Goal: Task Accomplishment & Management: Manage account settings

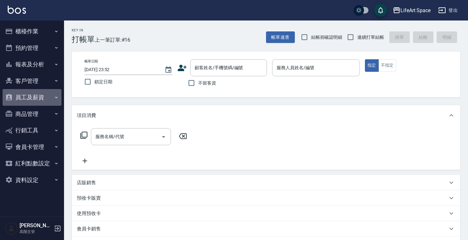
click at [44, 103] on button "員工及薪資" at bounding box center [32, 97] width 59 height 17
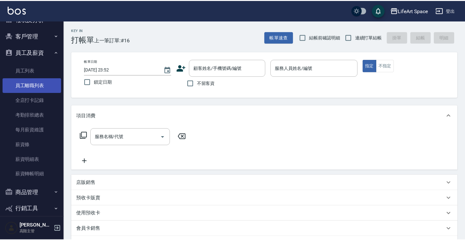
scroll to position [45, 0]
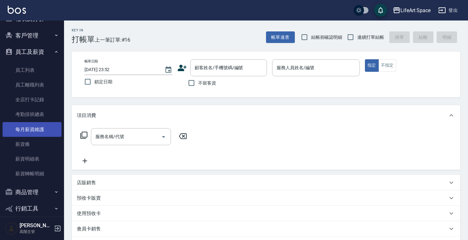
click at [40, 132] on link "每月薪資維護" at bounding box center [32, 129] width 59 height 15
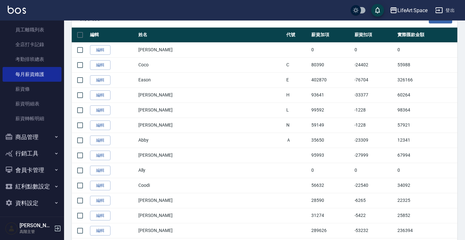
scroll to position [137, 0]
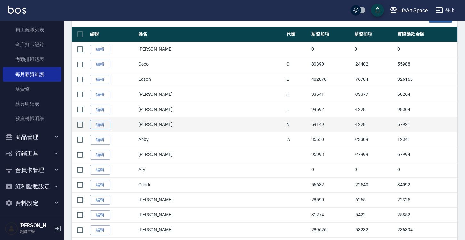
click at [105, 123] on link "編輯" at bounding box center [100, 125] width 20 height 10
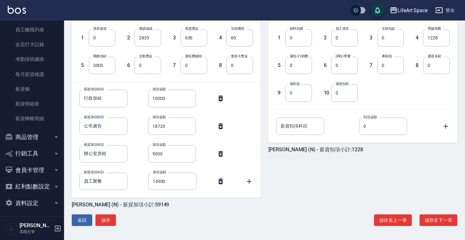
scroll to position [177, 0]
click at [252, 184] on icon at bounding box center [249, 181] width 8 height 8
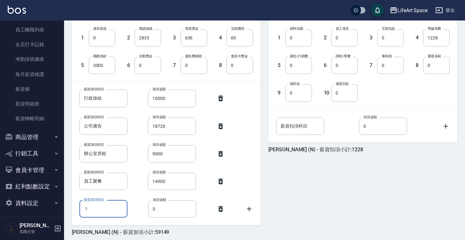
type input "ㄍ"
type input "dearu貨款"
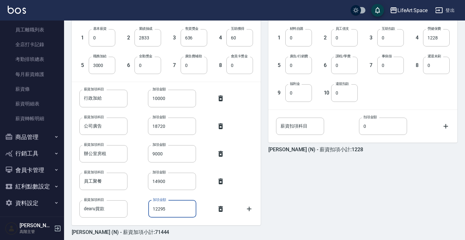
type input "12295"
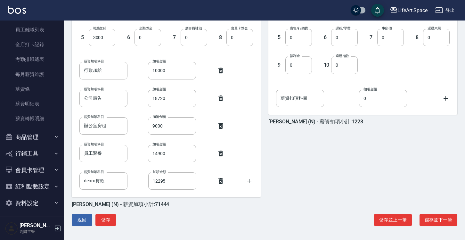
scroll to position [204, 0]
click at [108, 221] on button "儲存" at bounding box center [105, 220] width 20 height 12
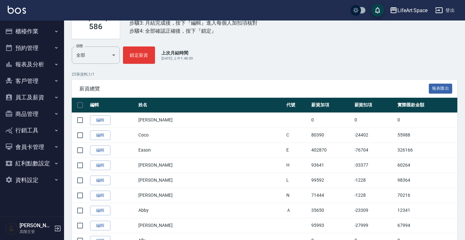
scroll to position [67, 0]
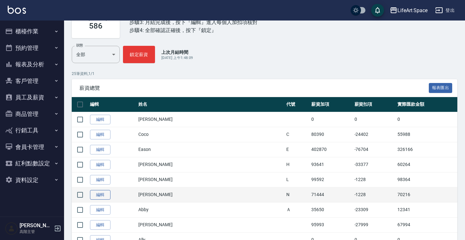
click at [102, 195] on link "編輯" at bounding box center [100, 195] width 20 height 10
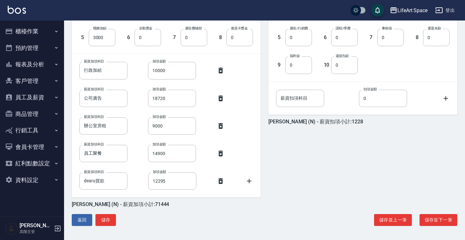
scroll to position [204, 0]
click at [109, 222] on button "儲存" at bounding box center [105, 220] width 20 height 12
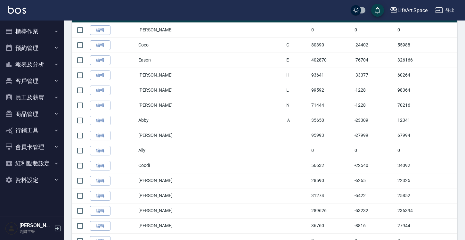
scroll to position [156, 0]
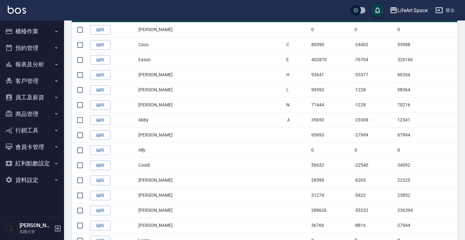
click at [101, 91] on link "編輯" at bounding box center [100, 90] width 20 height 10
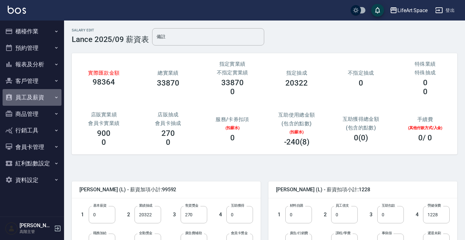
click at [51, 100] on button "員工及薪資" at bounding box center [32, 97] width 59 height 17
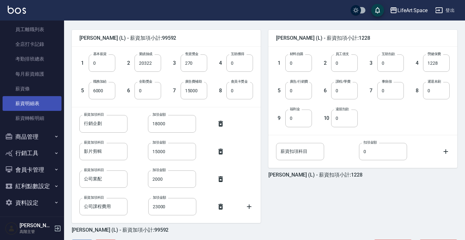
scroll to position [100, 0]
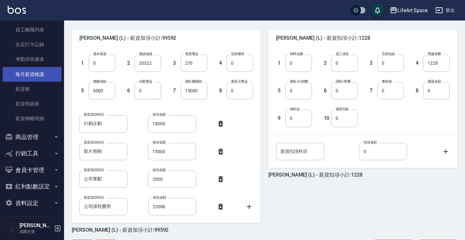
click at [43, 73] on link "每月薪資維護" at bounding box center [32, 74] width 59 height 15
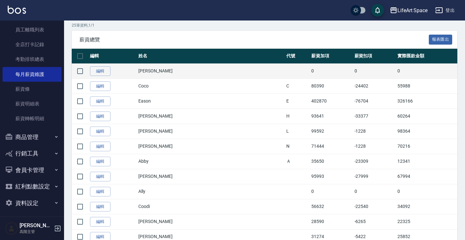
scroll to position [116, 0]
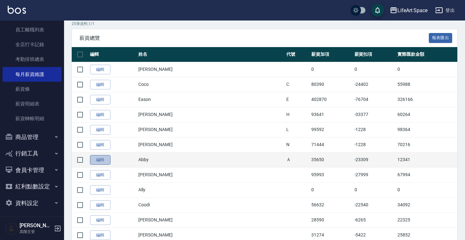
click at [106, 158] on link "編輯" at bounding box center [100, 160] width 20 height 10
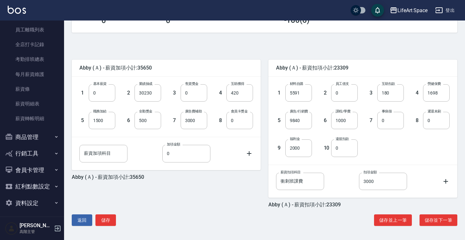
scroll to position [122, 0]
click at [105, 221] on button "儲存" at bounding box center [105, 220] width 20 height 12
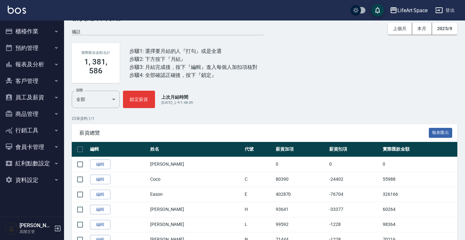
scroll to position [23, 0]
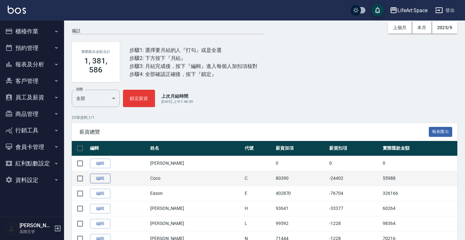
click at [103, 179] on link "編輯" at bounding box center [100, 178] width 20 height 10
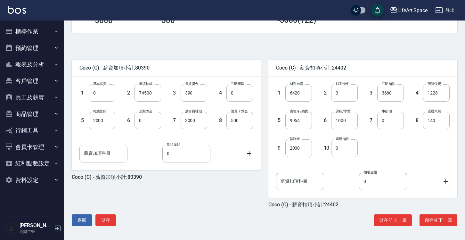
scroll to position [122, 0]
click at [431, 219] on button "儲存並下一筆" at bounding box center [438, 220] width 38 height 12
click at [110, 218] on button "儲存" at bounding box center [105, 220] width 20 height 12
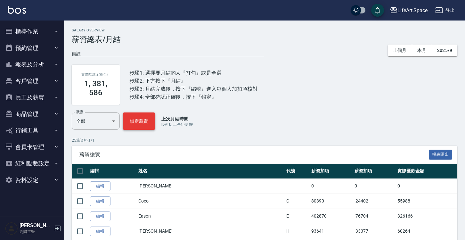
click at [138, 119] on button "鎖定薪資" at bounding box center [139, 120] width 32 height 17
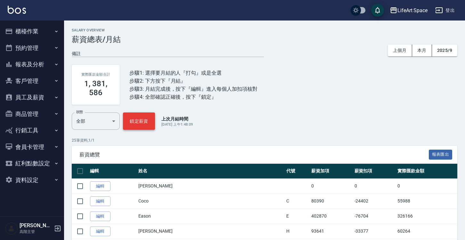
click at [150, 122] on button "鎖定薪資" at bounding box center [139, 120] width 32 height 17
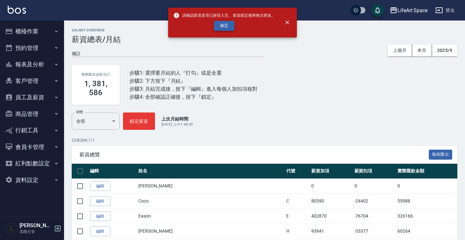
click at [222, 28] on button "確定" at bounding box center [224, 26] width 20 height 10
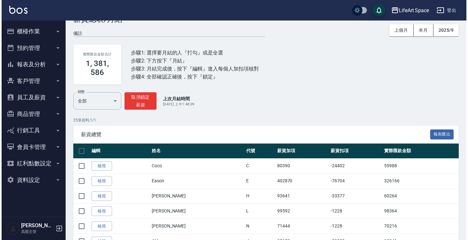
scroll to position [21, 0]
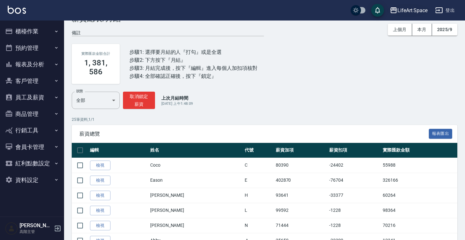
click at [420, 9] on div "LifeArt Space" at bounding box center [412, 10] width 30 height 8
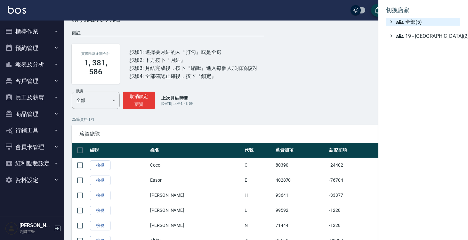
click at [406, 23] on span "全部(5)" at bounding box center [427, 22] width 62 height 8
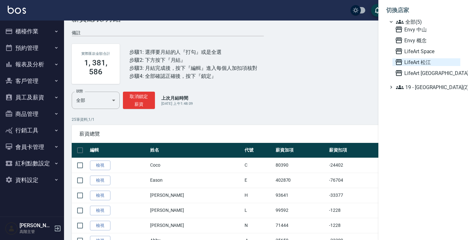
click at [414, 61] on span "LifeArt 松江" at bounding box center [426, 62] width 63 height 8
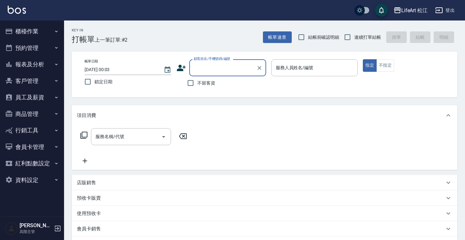
click at [33, 100] on button "員工及薪資" at bounding box center [32, 97] width 59 height 17
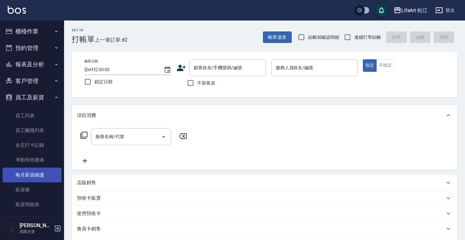
click at [32, 175] on link "每月薪資維護" at bounding box center [32, 174] width 59 height 15
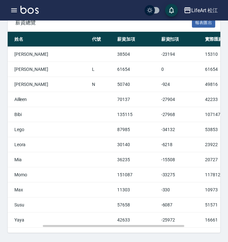
scroll to position [138, 0]
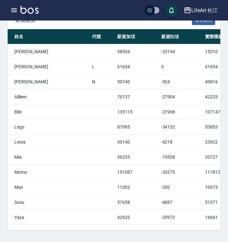
click at [202, 11] on div "LifeArt 松江" at bounding box center [205, 10] width 27 height 8
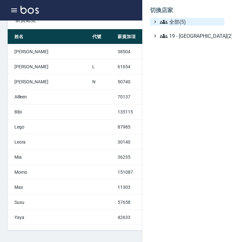
click at [187, 22] on span "全部(5)" at bounding box center [191, 22] width 62 height 8
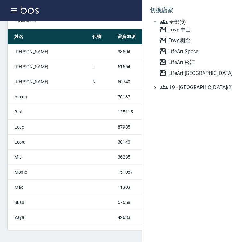
click at [132, 22] on div at bounding box center [116, 121] width 232 height 242
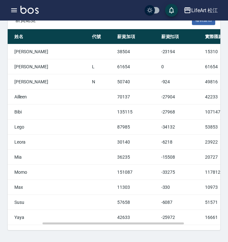
scroll to position [0, 0]
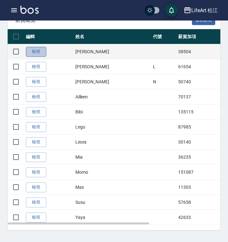
click at [35, 52] on link "檢視" at bounding box center [36, 52] width 20 height 10
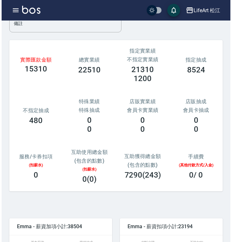
scroll to position [26, 0]
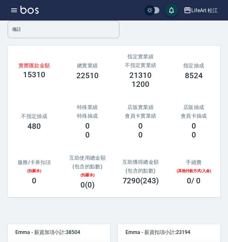
click at [211, 10] on div "LifeArt 松江" at bounding box center [205, 10] width 27 height 8
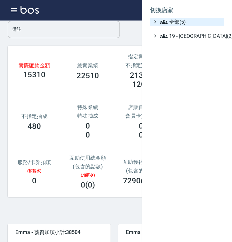
click at [193, 22] on span "全部(5)" at bounding box center [191, 22] width 62 height 8
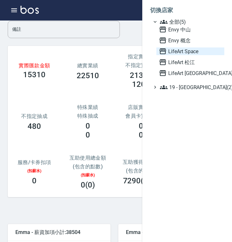
click at [189, 54] on span "LifeArt Space" at bounding box center [190, 51] width 63 height 8
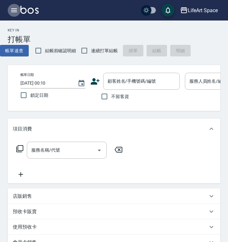
click at [11, 13] on icon "button" at bounding box center [14, 10] width 8 height 8
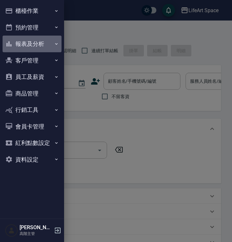
click at [38, 49] on button "報表及分析" at bounding box center [32, 44] width 59 height 17
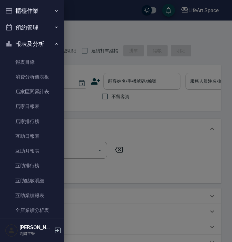
click at [40, 45] on button "報表及分析" at bounding box center [32, 44] width 59 height 17
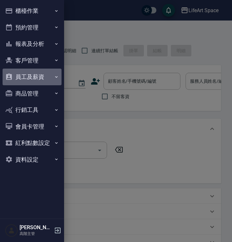
click at [44, 75] on button "員工及薪資" at bounding box center [32, 76] width 59 height 17
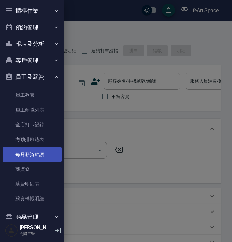
click at [30, 155] on link "每月薪資維護" at bounding box center [32, 154] width 59 height 15
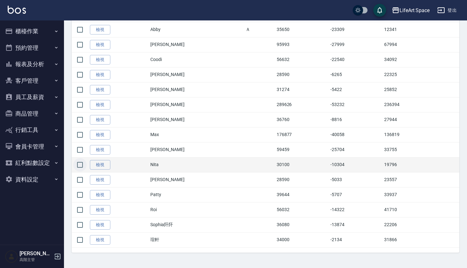
scroll to position [231, 0]
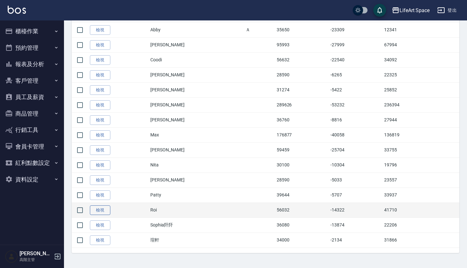
click at [96, 209] on link "檢視" at bounding box center [100, 211] width 20 height 10
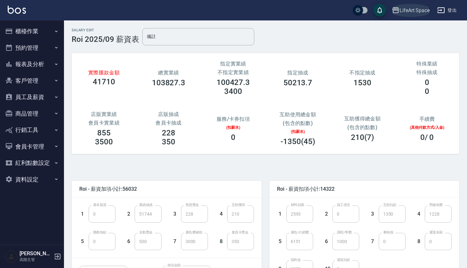
click at [228, 12] on div "LifeArt Space" at bounding box center [415, 10] width 30 height 8
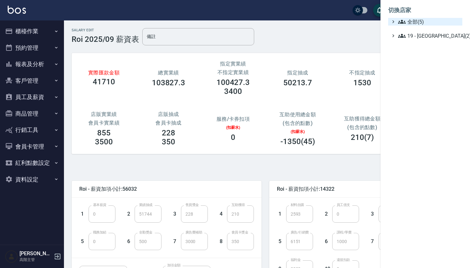
click at [228, 23] on span "全部(5)" at bounding box center [429, 22] width 62 height 8
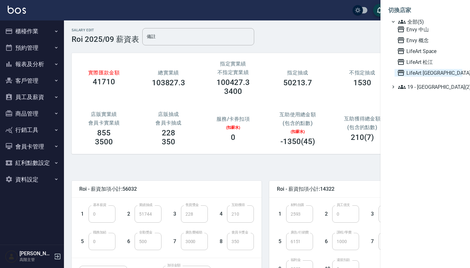
click at [228, 74] on span "LifeArt [GEOGRAPHIC_DATA]" at bounding box center [428, 73] width 63 height 8
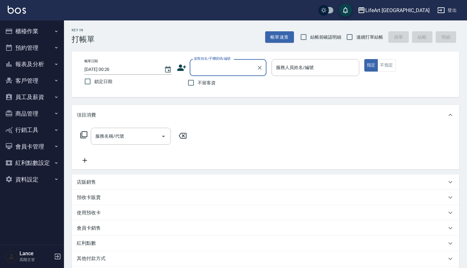
click at [53, 95] on button "員工及薪資" at bounding box center [32, 97] width 59 height 17
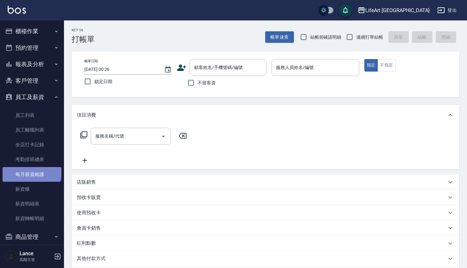
click at [31, 169] on link "每月薪資維護" at bounding box center [32, 174] width 59 height 15
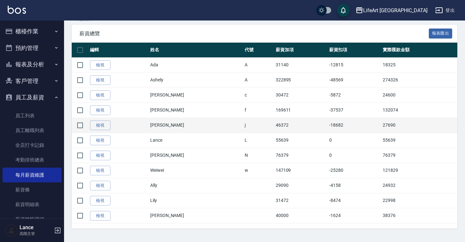
scroll to position [112, 0]
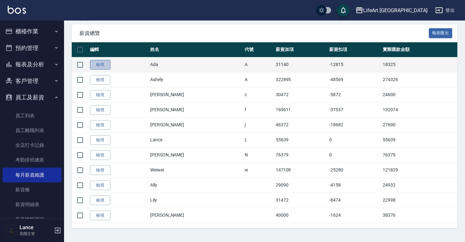
click at [105, 69] on link "檢視" at bounding box center [100, 65] width 20 height 10
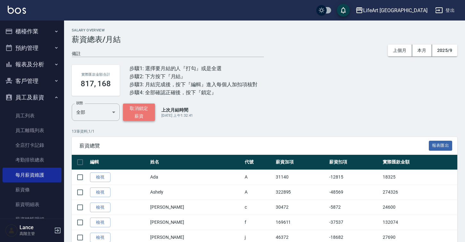
click at [140, 112] on button "取消鎖定薪資" at bounding box center [139, 111] width 32 height 17
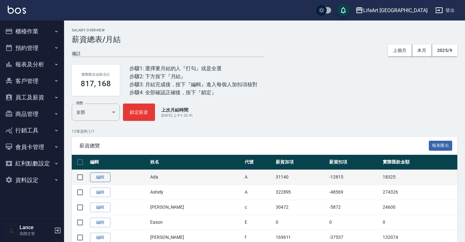
click at [100, 180] on link "編輯" at bounding box center [100, 177] width 20 height 10
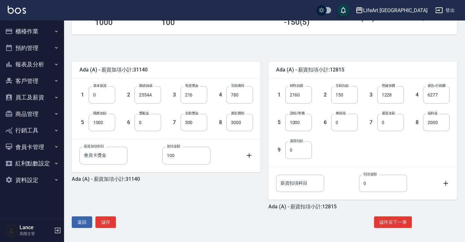
scroll to position [120, 0]
click at [389, 222] on button "儲存並下一筆" at bounding box center [393, 222] width 38 height 12
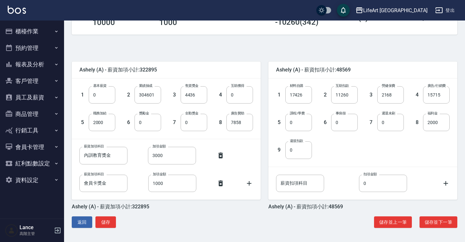
scroll to position [120, 0]
click at [441, 219] on button "儲存並下一筆" at bounding box center [438, 222] width 38 height 12
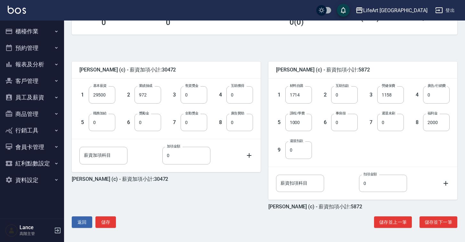
scroll to position [120, 0]
click at [448, 222] on button "儲存並下一筆" at bounding box center [438, 222] width 38 height 12
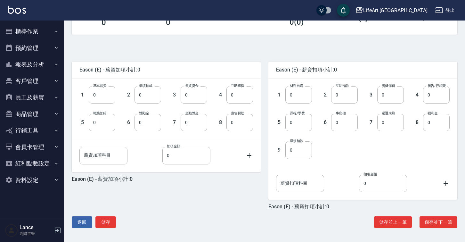
scroll to position [120, 0]
click at [441, 218] on button "儲存並下一筆" at bounding box center [438, 222] width 38 height 12
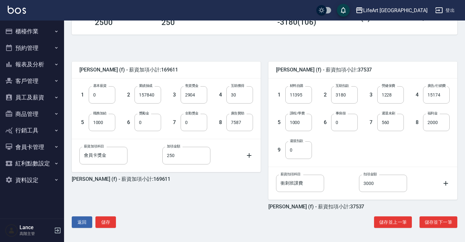
scroll to position [120, 0]
click at [434, 218] on button "儲存並下一筆" at bounding box center [438, 222] width 38 height 12
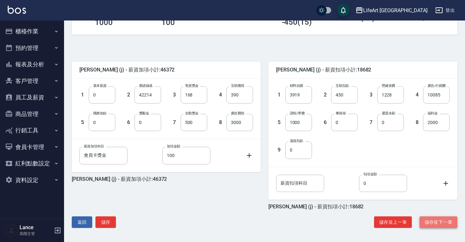
click at [441, 220] on button "儲存並下一筆" at bounding box center [438, 222] width 38 height 12
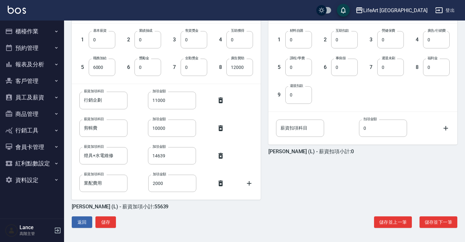
scroll to position [175, 0]
click at [428, 220] on button "儲存並下一筆" at bounding box center [438, 222] width 38 height 12
click at [427, 222] on button "儲存並下一筆" at bounding box center [438, 222] width 38 height 12
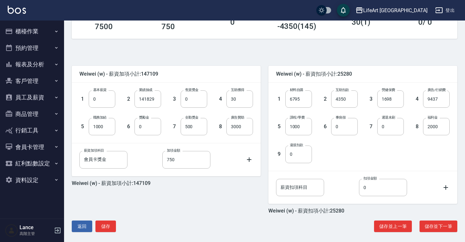
scroll to position [119, 0]
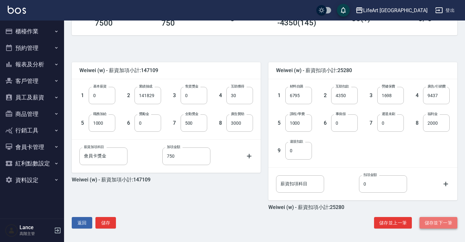
click at [441, 225] on button "儲存並下一筆" at bounding box center [438, 223] width 38 height 12
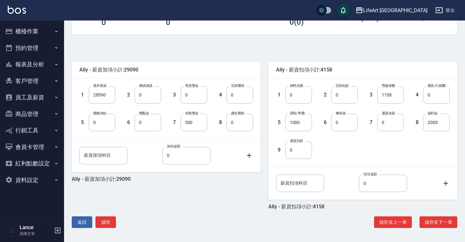
scroll to position [120, 0]
click at [439, 221] on button "儲存並下一筆" at bounding box center [438, 222] width 38 height 12
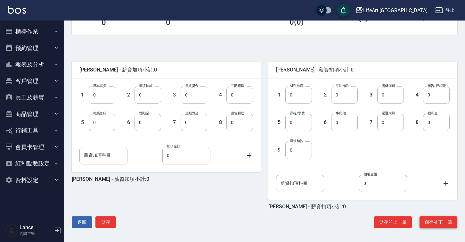
click at [441, 219] on button "儲存並下一筆" at bounding box center [438, 222] width 38 height 12
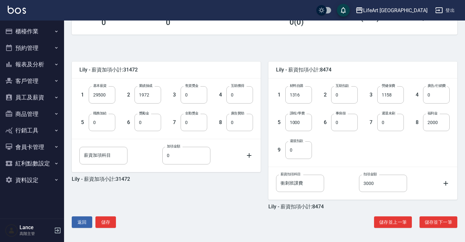
scroll to position [120, 0]
click at [441, 222] on button "儲存並下一筆" at bounding box center [438, 222] width 38 height 12
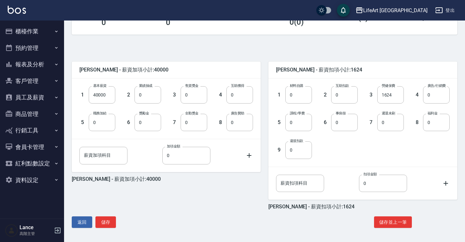
scroll to position [120, 0]
click at [99, 222] on button "儲存" at bounding box center [105, 222] width 20 height 12
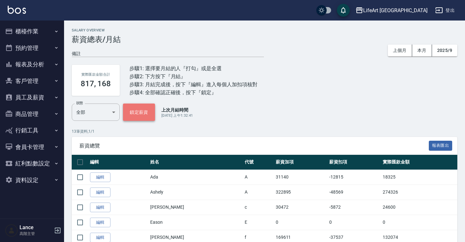
click at [131, 114] on button "鎖定薪資" at bounding box center [139, 111] width 32 height 17
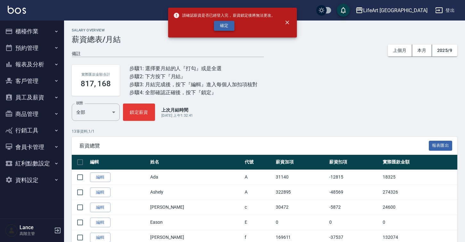
click at [229, 27] on button "確定" at bounding box center [224, 26] width 20 height 10
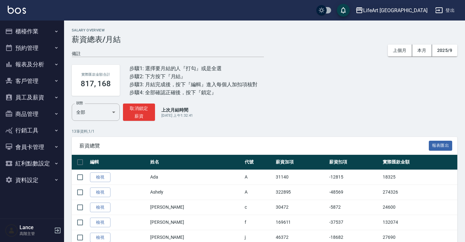
click at [414, 9] on div "LifeArt 蘆洲" at bounding box center [395, 10] width 64 height 8
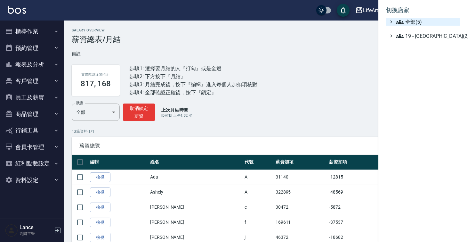
click at [408, 23] on span "全部(5)" at bounding box center [427, 22] width 62 height 8
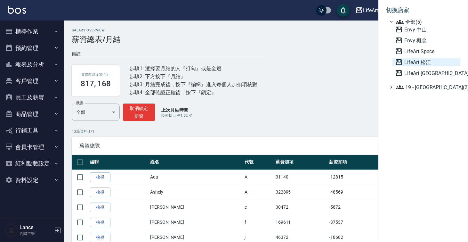
click at [409, 63] on span "LifeArt 松江" at bounding box center [426, 62] width 63 height 8
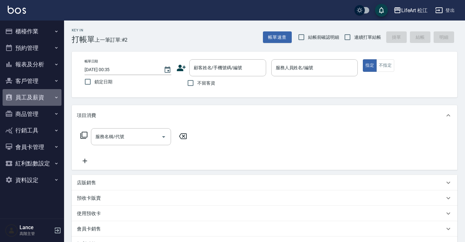
click at [44, 101] on button "員工及薪資" at bounding box center [32, 97] width 59 height 17
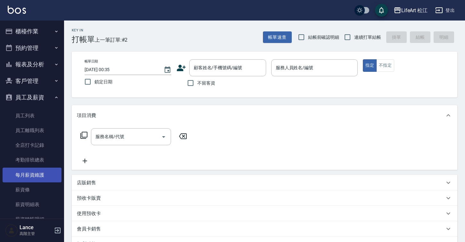
click at [37, 173] on link "每月薪資維護" at bounding box center [32, 174] width 59 height 15
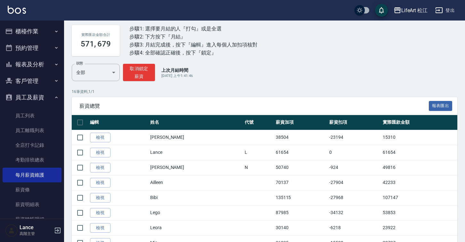
scroll to position [40, 0]
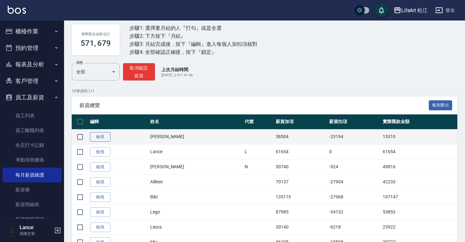
click at [101, 139] on link "檢視" at bounding box center [100, 137] width 20 height 10
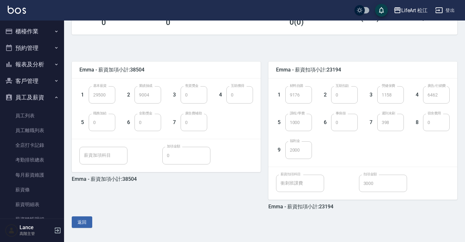
scroll to position [120, 0]
click at [85, 219] on button "返回" at bounding box center [82, 222] width 20 height 12
click at [82, 225] on button "返回" at bounding box center [82, 222] width 20 height 12
click at [83, 218] on button "返回" at bounding box center [82, 222] width 20 height 12
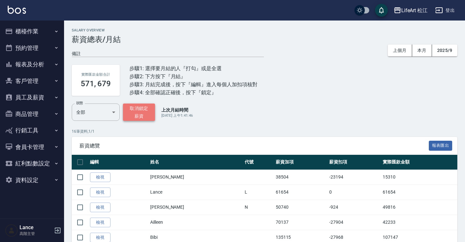
click at [138, 111] on button "取消鎖定薪資" at bounding box center [139, 111] width 32 height 17
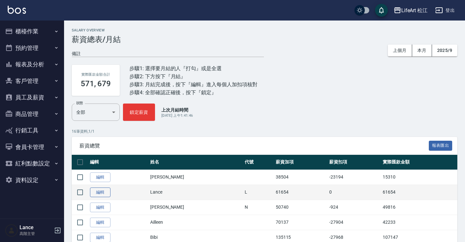
click at [100, 195] on link "編輯" at bounding box center [100, 192] width 20 height 10
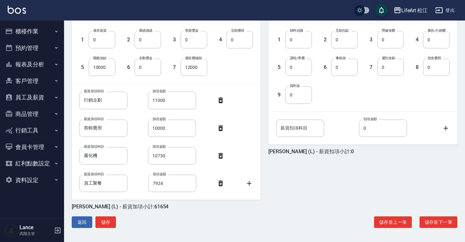
scroll to position [175, 0]
click at [431, 223] on button "儲存並下一筆" at bounding box center [438, 222] width 38 height 12
click at [384, 222] on button "儲存並上一筆" at bounding box center [393, 222] width 38 height 12
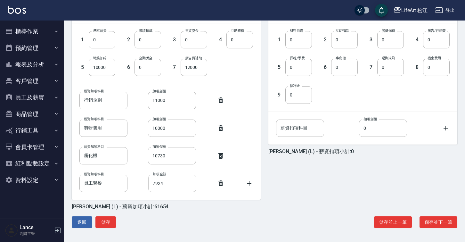
click at [156, 187] on input "7924" at bounding box center [172, 182] width 48 height 17
type input "12924"
click at [444, 220] on button "儲存並下一筆" at bounding box center [438, 222] width 38 height 12
click at [442, 222] on button "儲存並下一筆" at bounding box center [438, 222] width 38 height 12
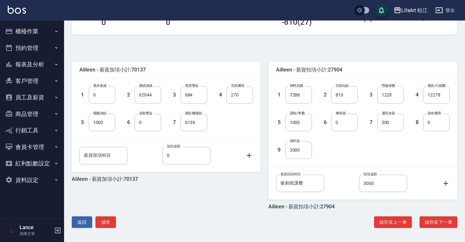
scroll to position [120, 0]
click at [441, 221] on button "儲存並下一筆" at bounding box center [438, 222] width 38 height 12
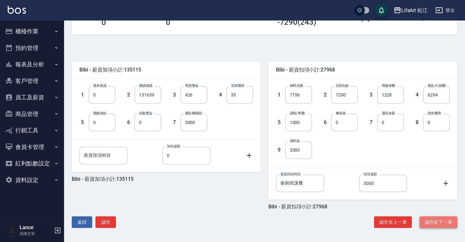
click at [438, 224] on button "儲存並下一筆" at bounding box center [438, 222] width 38 height 12
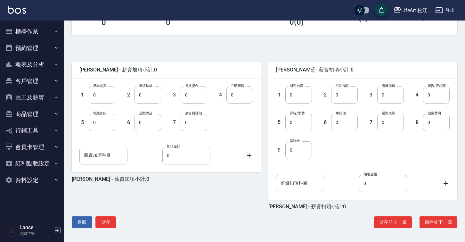
scroll to position [120, 0]
click at [402, 214] on div "Ivan - 薪資加項小計:0 1 基本薪資 0 基本薪資 2 業績抽成 0 業績抽成 3 售貨獎金 0 售貨獎金 4 互助獲得 0 互助獲得 5 職務加給 …" at bounding box center [262, 138] width 390 height 192
click at [435, 222] on button "儲存並下一筆" at bounding box center [438, 222] width 38 height 12
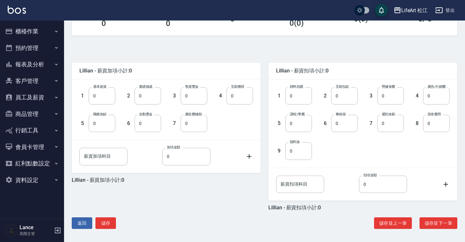
scroll to position [119, 0]
click at [432, 222] on button "儲存並下一筆" at bounding box center [438, 222] width 38 height 12
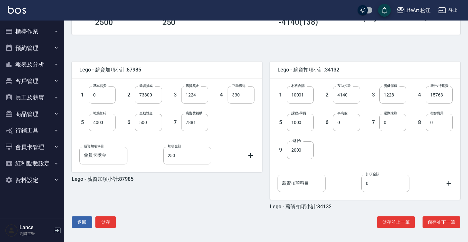
scroll to position [120, 0]
click at [442, 221] on button "儲存並下一筆" at bounding box center [441, 222] width 38 height 12
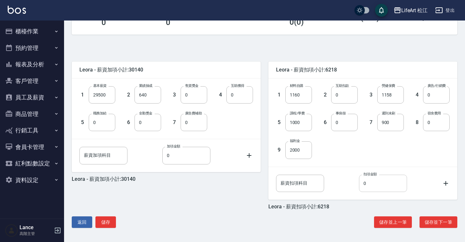
scroll to position [120, 0]
click at [436, 213] on div "Leora - 薪資加項小計:30140 1 基本薪資 29500 基本薪資 2 業績抽成 640 業績抽成 3 售貨獎金 0 售貨獎金 4 互助獲得 0 互…" at bounding box center [262, 138] width 390 height 192
click at [436, 218] on button "儲存並下一筆" at bounding box center [438, 222] width 38 height 12
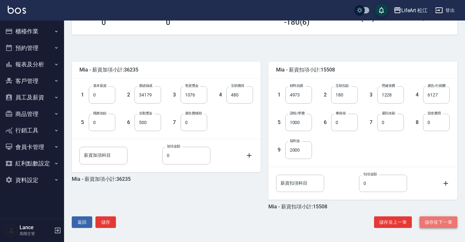
click at [433, 222] on button "儲存並下一筆" at bounding box center [438, 222] width 38 height 12
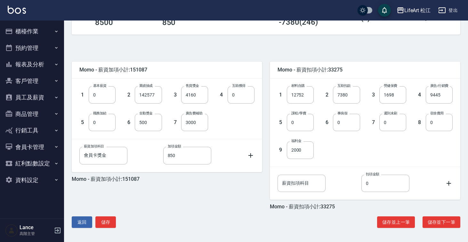
scroll to position [120, 0]
click at [439, 226] on button "儲存並下一筆" at bounding box center [441, 222] width 38 height 12
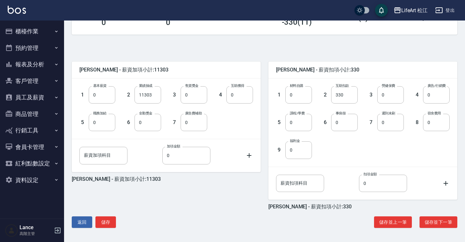
scroll to position [120, 0]
click at [430, 223] on button "儲存並下一筆" at bounding box center [438, 222] width 38 height 12
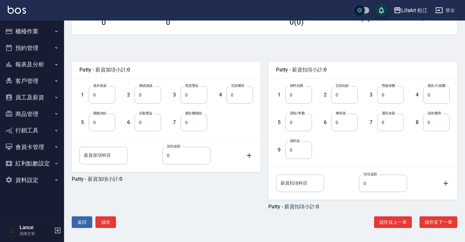
scroll to position [120, 0]
click at [432, 219] on button "儲存並下一筆" at bounding box center [438, 222] width 38 height 12
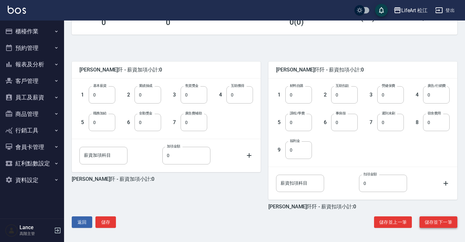
scroll to position [120, 0]
click at [441, 221] on button "儲存並下一筆" at bounding box center [438, 222] width 38 height 12
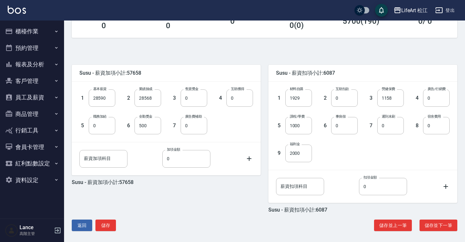
scroll to position [117, 0]
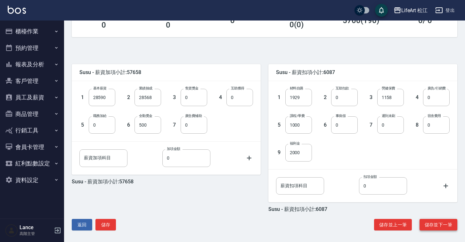
click at [440, 226] on button "儲存並下一筆" at bounding box center [438, 224] width 38 height 12
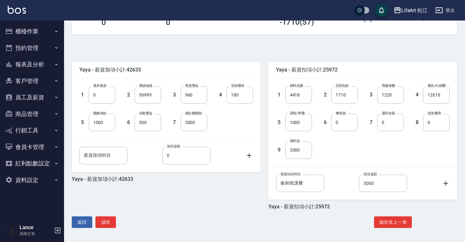
scroll to position [120, 0]
click at [111, 218] on button "儲存" at bounding box center [105, 222] width 20 height 12
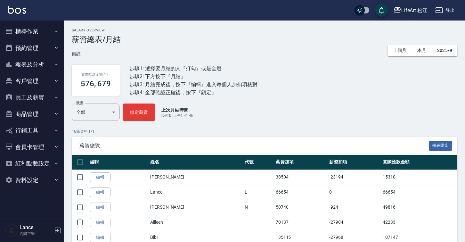
click at [419, 12] on div "LifeArt 松江" at bounding box center [414, 10] width 27 height 8
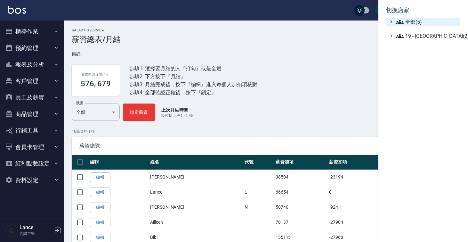
click at [403, 24] on icon at bounding box center [400, 22] width 8 height 8
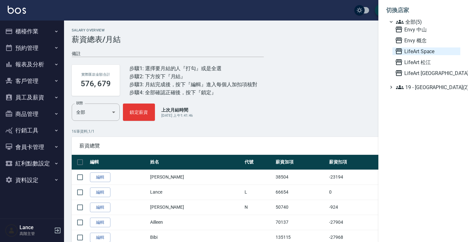
click at [417, 51] on span "LifeArt Space" at bounding box center [426, 51] width 63 height 8
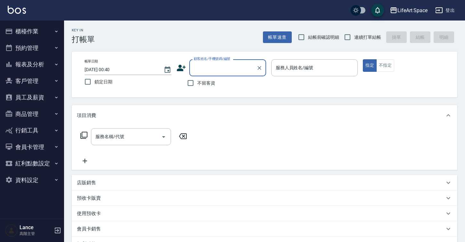
click at [51, 98] on button "員工及薪資" at bounding box center [32, 97] width 59 height 17
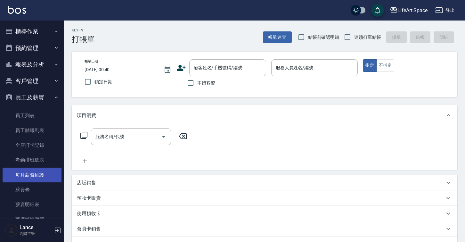
click at [38, 171] on link "每月薪資維護" at bounding box center [32, 174] width 59 height 15
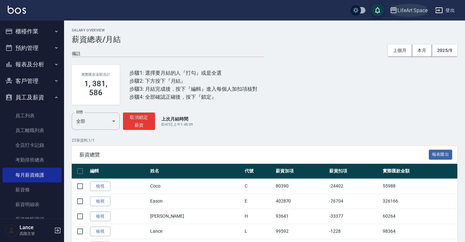
click at [400, 11] on div "LifeArt Space" at bounding box center [412, 10] width 30 height 8
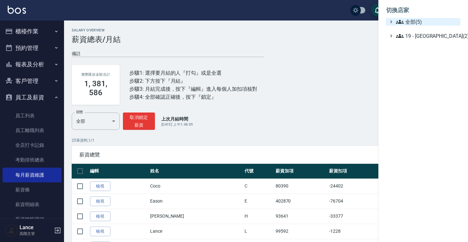
click at [402, 24] on icon at bounding box center [400, 22] width 8 height 4
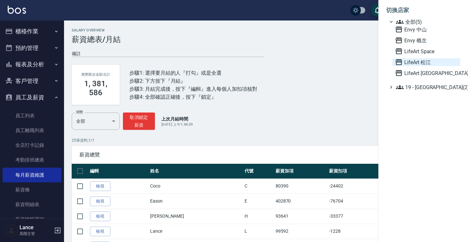
click at [418, 63] on span "LifeArt 松江" at bounding box center [426, 62] width 63 height 8
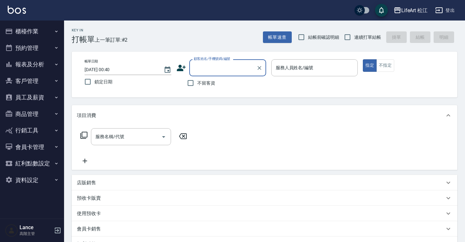
click at [56, 95] on icon "button" at bounding box center [56, 97] width 5 height 5
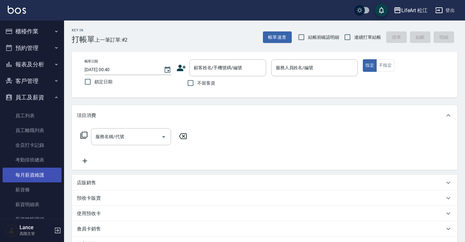
click at [37, 177] on link "每月薪資維護" at bounding box center [32, 174] width 59 height 15
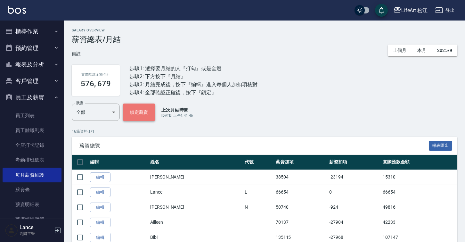
click at [141, 110] on button "鎖定薪資" at bounding box center [139, 111] width 32 height 17
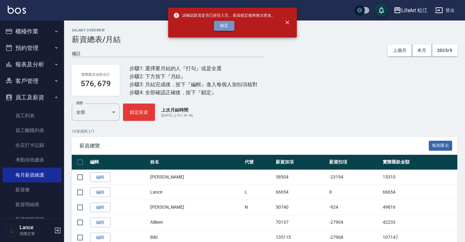
click at [223, 28] on button "確定" at bounding box center [224, 26] width 20 height 10
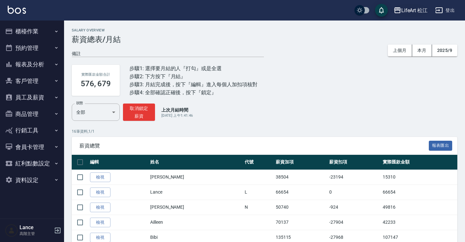
click at [411, 15] on button "LifeArt 松江" at bounding box center [410, 10] width 39 height 13
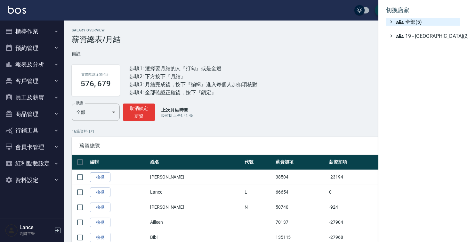
click at [410, 22] on span "全部(5)" at bounding box center [427, 22] width 62 height 8
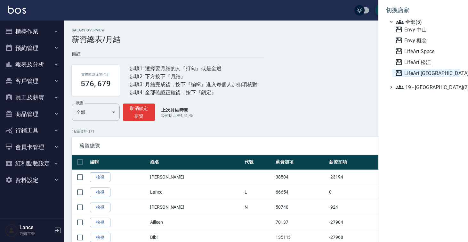
click at [416, 75] on span "LifeArt [GEOGRAPHIC_DATA]" at bounding box center [426, 73] width 63 height 8
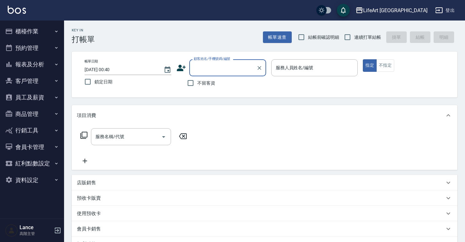
click at [43, 95] on button "員工及薪資" at bounding box center [32, 97] width 59 height 17
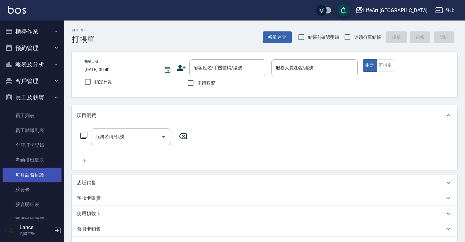
click at [36, 175] on link "每月薪資維護" at bounding box center [32, 174] width 59 height 15
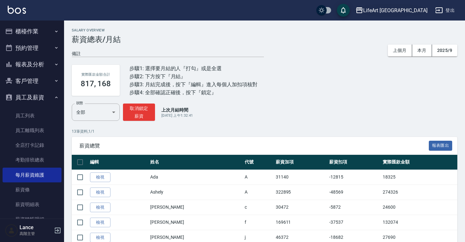
click at [411, 12] on div "LifeArt 蘆洲" at bounding box center [395, 10] width 64 height 8
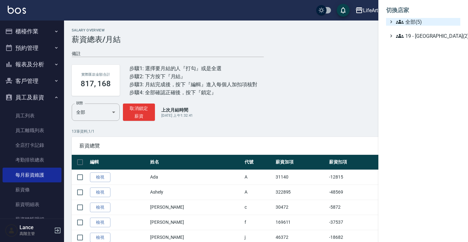
click at [408, 20] on span "全部(5)" at bounding box center [427, 22] width 62 height 8
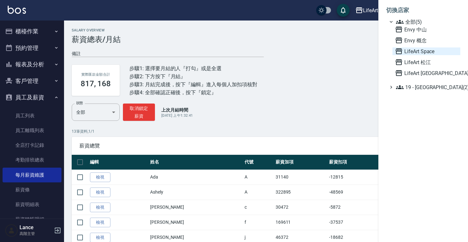
click at [417, 52] on span "LifeArt Space" at bounding box center [426, 51] width 63 height 8
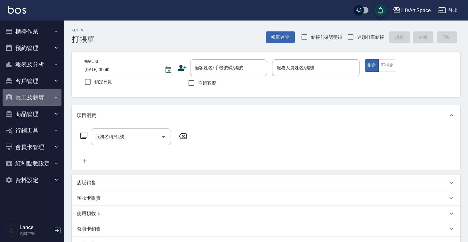
click at [46, 100] on button "員工及薪資" at bounding box center [32, 97] width 59 height 17
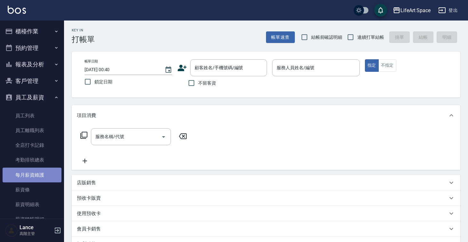
click at [36, 176] on link "每月薪資維護" at bounding box center [32, 174] width 59 height 15
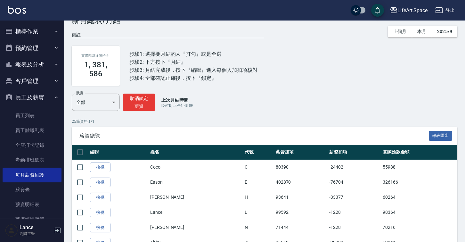
scroll to position [24, 0]
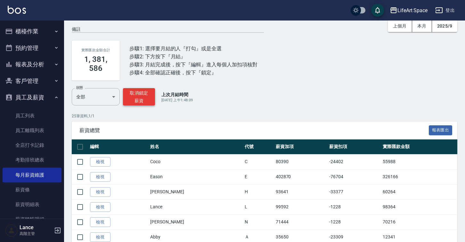
click at [146, 96] on button "取消鎖定薪資" at bounding box center [139, 96] width 32 height 17
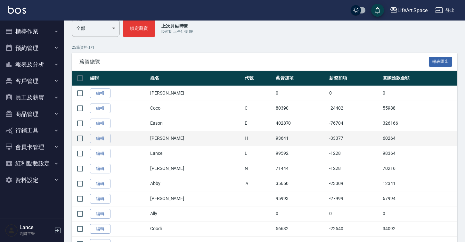
scroll to position [94, 0]
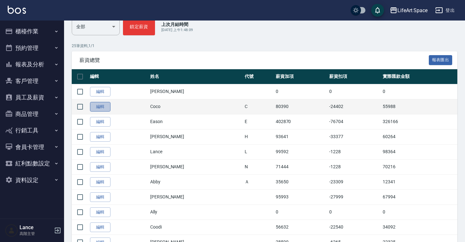
click at [109, 104] on link "編輯" at bounding box center [100, 107] width 20 height 10
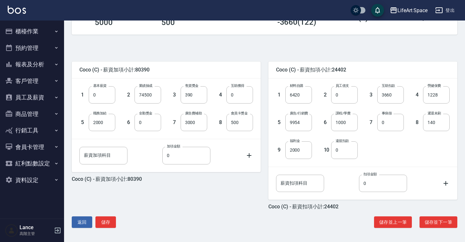
scroll to position [120, 0]
click at [441, 219] on button "儲存並下一筆" at bounding box center [438, 222] width 38 height 12
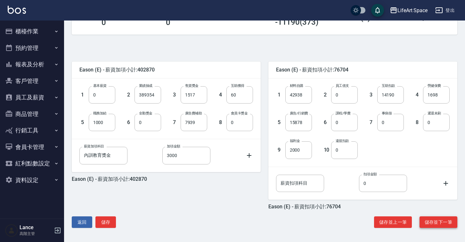
click at [449, 221] on button "儲存並下一筆" at bounding box center [438, 222] width 38 height 12
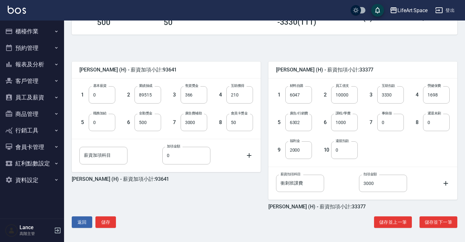
scroll to position [120, 0]
click at [442, 225] on button "儲存並下一筆" at bounding box center [438, 222] width 38 height 12
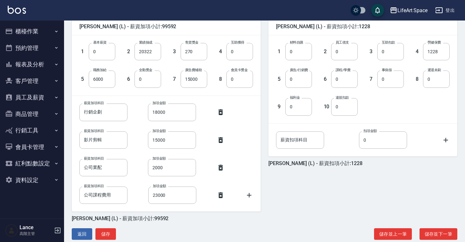
scroll to position [163, 0]
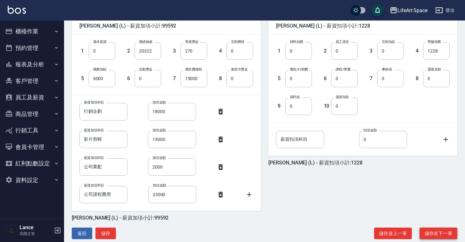
click at [445, 232] on button "儲存並下一筆" at bounding box center [438, 233] width 38 height 12
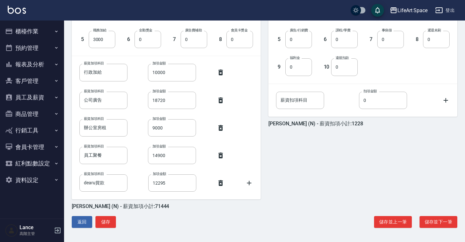
scroll to position [202, 0]
click at [158, 157] on input "14900" at bounding box center [172, 155] width 48 height 17
click at [179, 163] on input "19900" at bounding box center [172, 155] width 48 height 17
type input "19900"
click at [438, 221] on button "儲存並下一筆" at bounding box center [438, 222] width 38 height 12
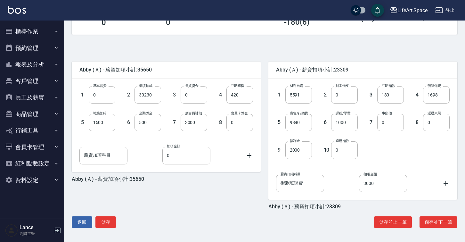
scroll to position [120, 0]
click at [446, 226] on button "儲存並下一筆" at bounding box center [438, 222] width 38 height 12
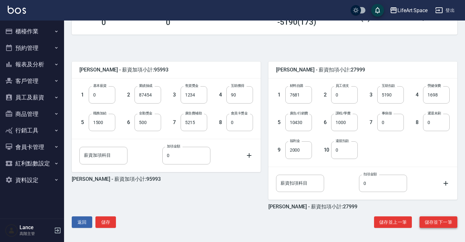
scroll to position [120, 0]
click at [446, 224] on button "儲存並下一筆" at bounding box center [438, 222] width 38 height 12
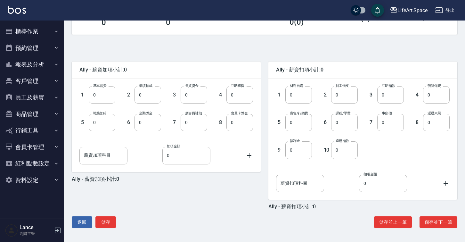
scroll to position [120, 0]
click at [446, 225] on button "儲存並下一筆" at bounding box center [438, 222] width 38 height 12
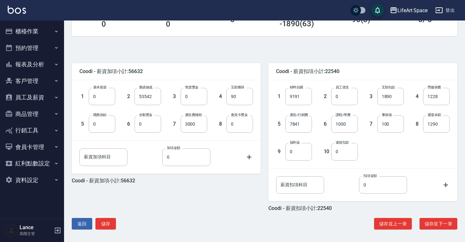
scroll to position [120, 0]
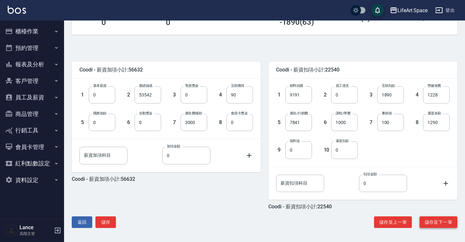
click at [426, 220] on button "儲存並下一筆" at bounding box center [438, 222] width 38 height 12
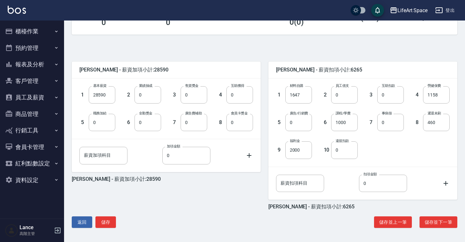
scroll to position [120, 0]
click at [438, 224] on button "儲存並下一筆" at bounding box center [438, 222] width 38 height 12
click at [437, 217] on button "儲存並下一筆" at bounding box center [438, 222] width 38 height 12
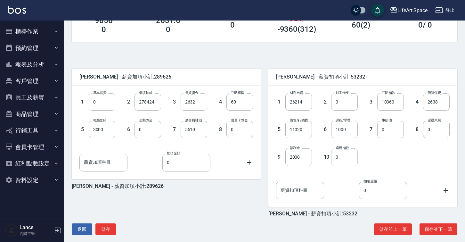
scroll to position [113, 0]
click at [432, 228] on button "儲存並下一筆" at bounding box center [438, 229] width 38 height 12
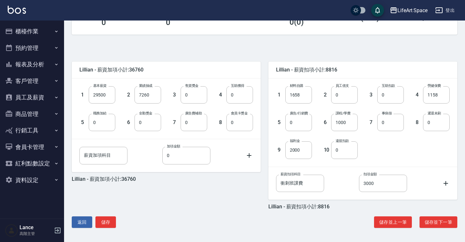
scroll to position [120, 0]
click at [428, 221] on button "儲存並下一筆" at bounding box center [438, 222] width 38 height 12
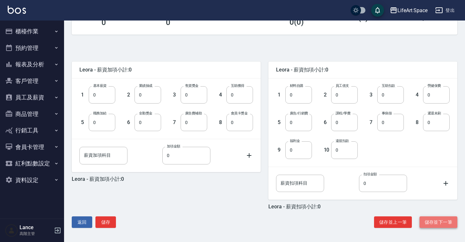
click at [428, 222] on button "儲存並下一筆" at bounding box center [438, 222] width 38 height 12
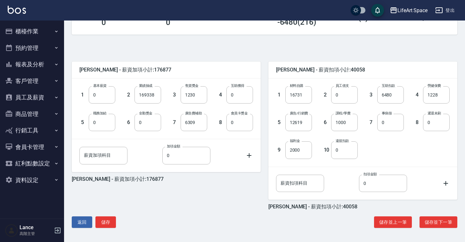
scroll to position [120, 0]
click at [438, 218] on button "儲存並下一筆" at bounding box center [438, 222] width 38 height 12
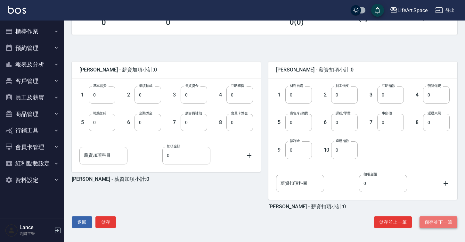
click at [429, 224] on button "儲存並下一筆" at bounding box center [438, 222] width 38 height 12
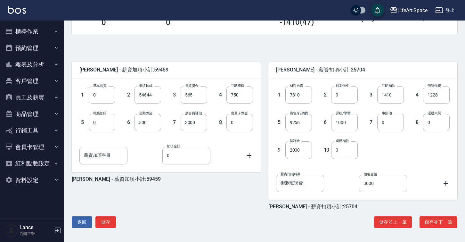
scroll to position [120, 0]
click at [437, 221] on button "儲存並下一筆" at bounding box center [438, 222] width 38 height 12
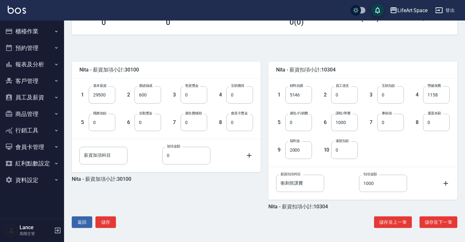
scroll to position [120, 0]
click at [429, 224] on button "儲存並下一筆" at bounding box center [438, 222] width 38 height 12
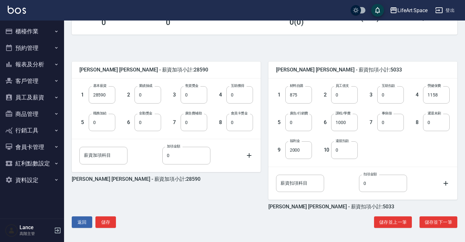
scroll to position [120, 0]
click at [442, 223] on button "儲存並下一筆" at bounding box center [438, 222] width 38 height 12
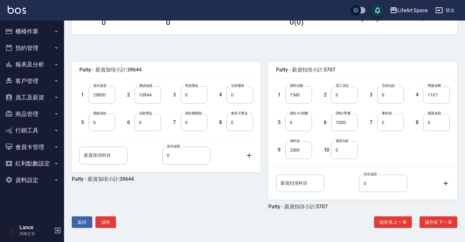
scroll to position [120, 0]
click at [443, 219] on button "儲存並下一筆" at bounding box center [438, 222] width 38 height 12
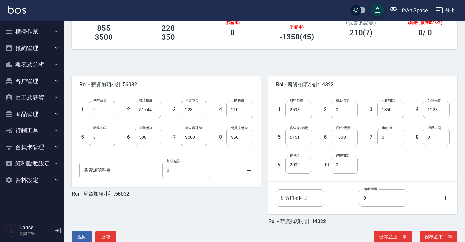
scroll to position [120, 0]
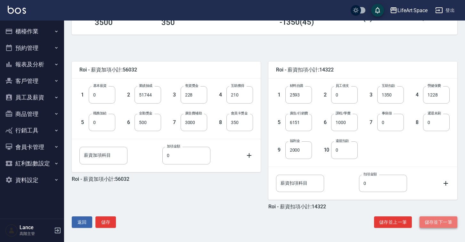
click at [448, 221] on button "儲存並下一筆" at bounding box center [438, 222] width 38 height 12
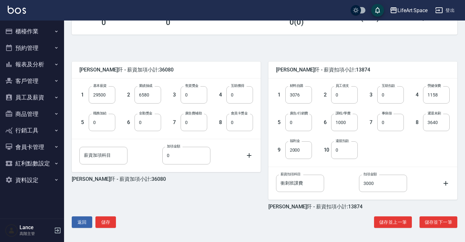
scroll to position [120, 0]
click at [433, 217] on button "儲存並下一筆" at bounding box center [438, 222] width 38 height 12
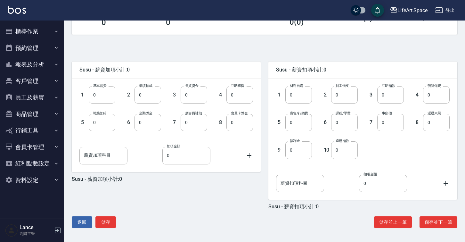
scroll to position [120, 0]
click at [429, 222] on button "儲存並下一筆" at bounding box center [438, 222] width 38 height 12
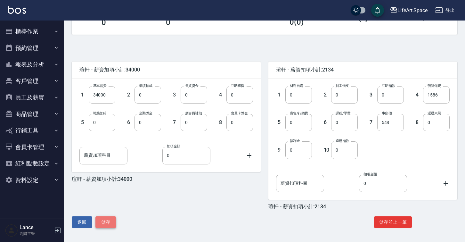
click at [109, 220] on button "儲存" at bounding box center [105, 222] width 20 height 12
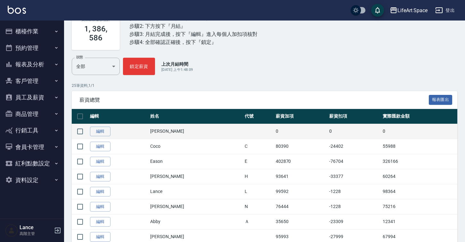
scroll to position [58, 0]
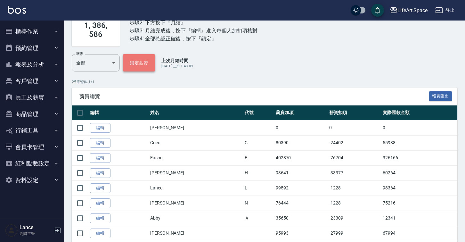
click at [138, 61] on button "鎖定薪資" at bounding box center [139, 62] width 32 height 17
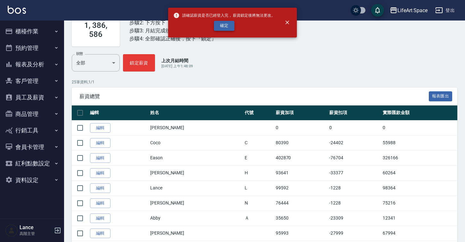
click at [219, 29] on button "確定" at bounding box center [224, 26] width 20 height 10
